Goal: Communication & Community: Answer question/provide support

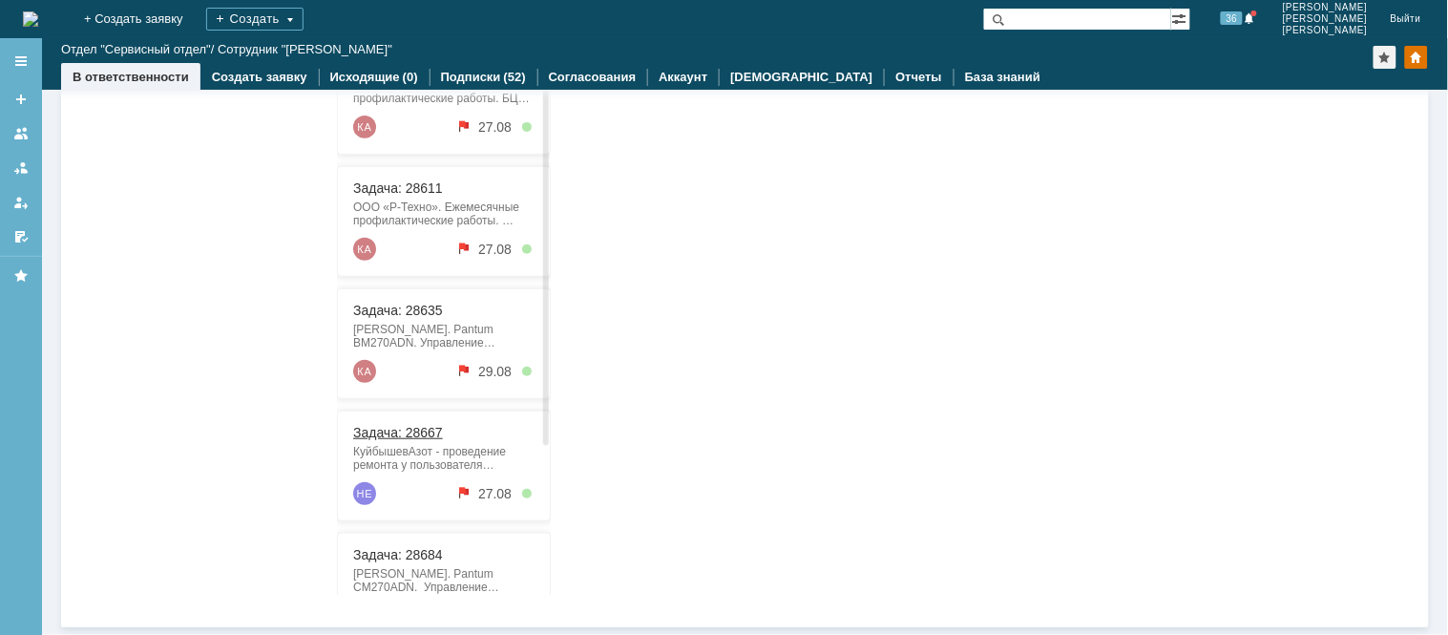
click at [408, 438] on link "Задача: 28667" at bounding box center [397, 433] width 90 height 15
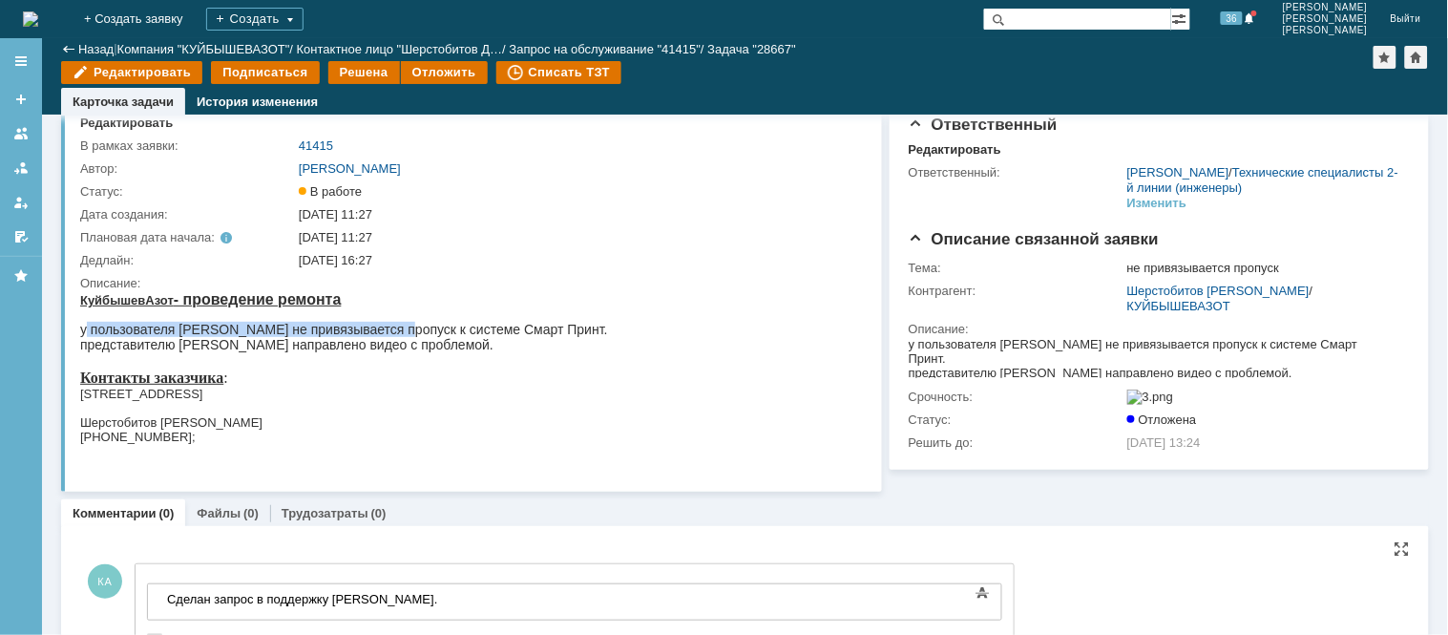
drag, startPoint x: 83, startPoint y: 323, endPoint x: 401, endPoint y: 332, distance: 317.9
click at [401, 332] on div "у пользователя [PERSON_NAME] не привязывается пропуск к системе Смарт Принт." at bounding box center [343, 328] width 528 height 15
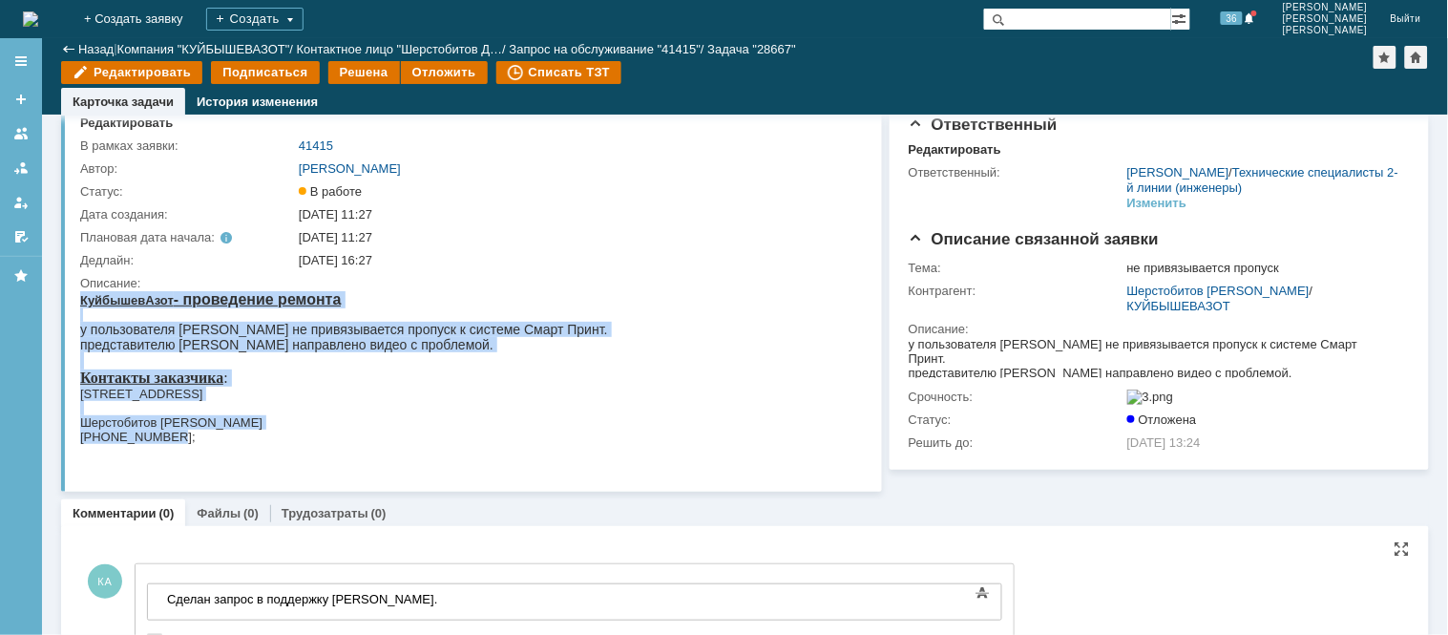
drag, startPoint x: 81, startPoint y: 303, endPoint x: 178, endPoint y: 429, distance: 158.6
click at [178, 429] on body "КуйбышевАзот - проведение ремонта у пользователя [PERSON_NAME] не привязывается…" at bounding box center [343, 380] width 528 height 181
copy body "КуйбышевАзот - проведение ремонта у пользователя [PERSON_NAME] не привязывается…"
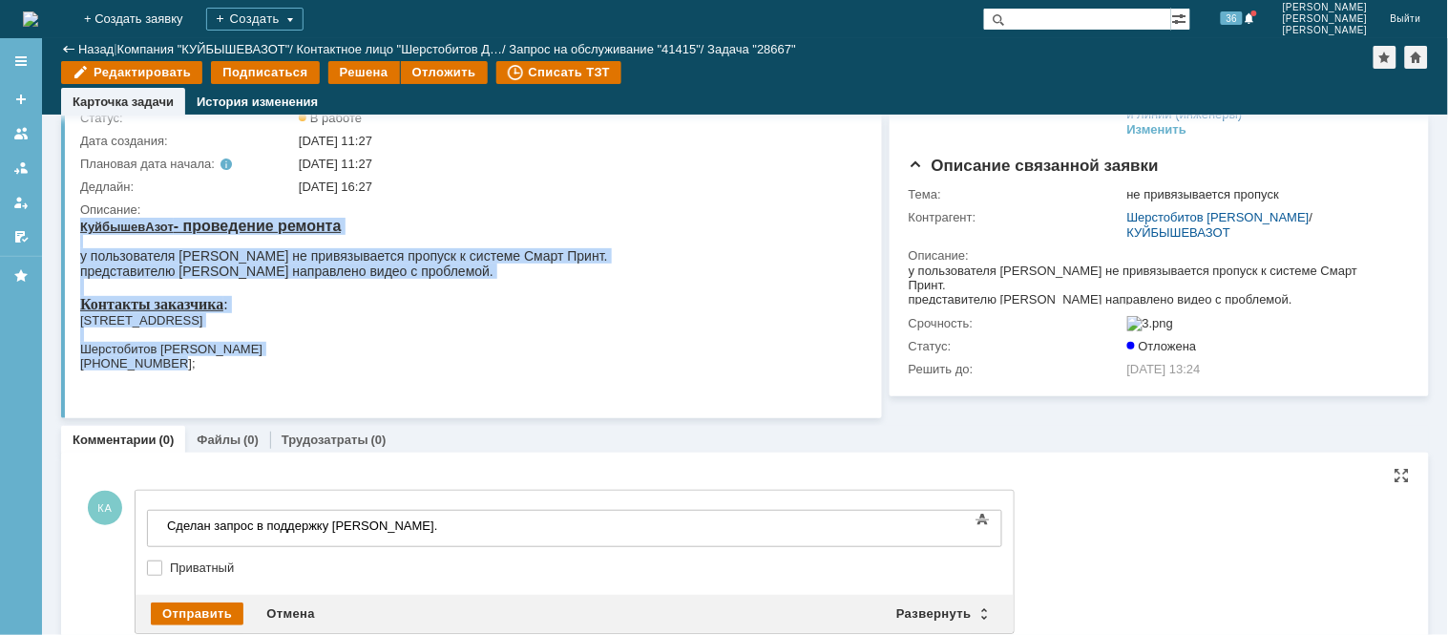
scroll to position [165, 0]
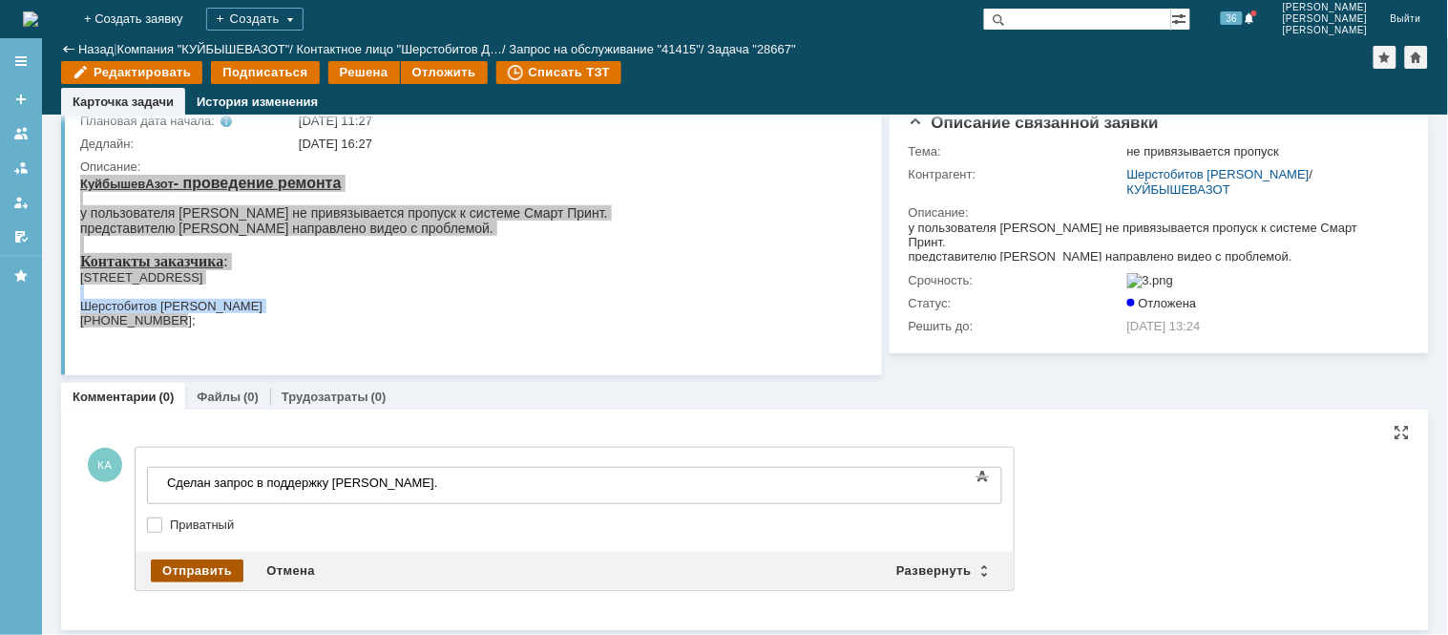
click at [215, 565] on div "Отправить" at bounding box center [197, 570] width 93 height 23
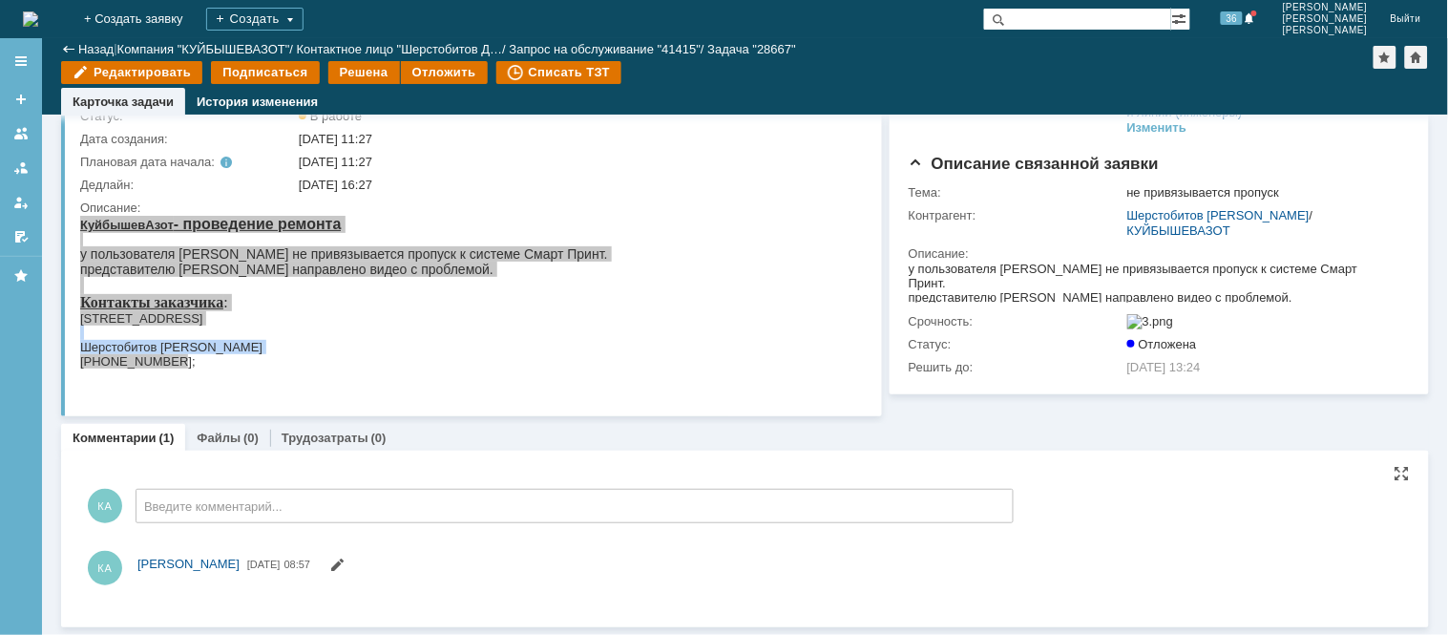
scroll to position [129, 0]
